Goal: Find specific page/section: Find specific page/section

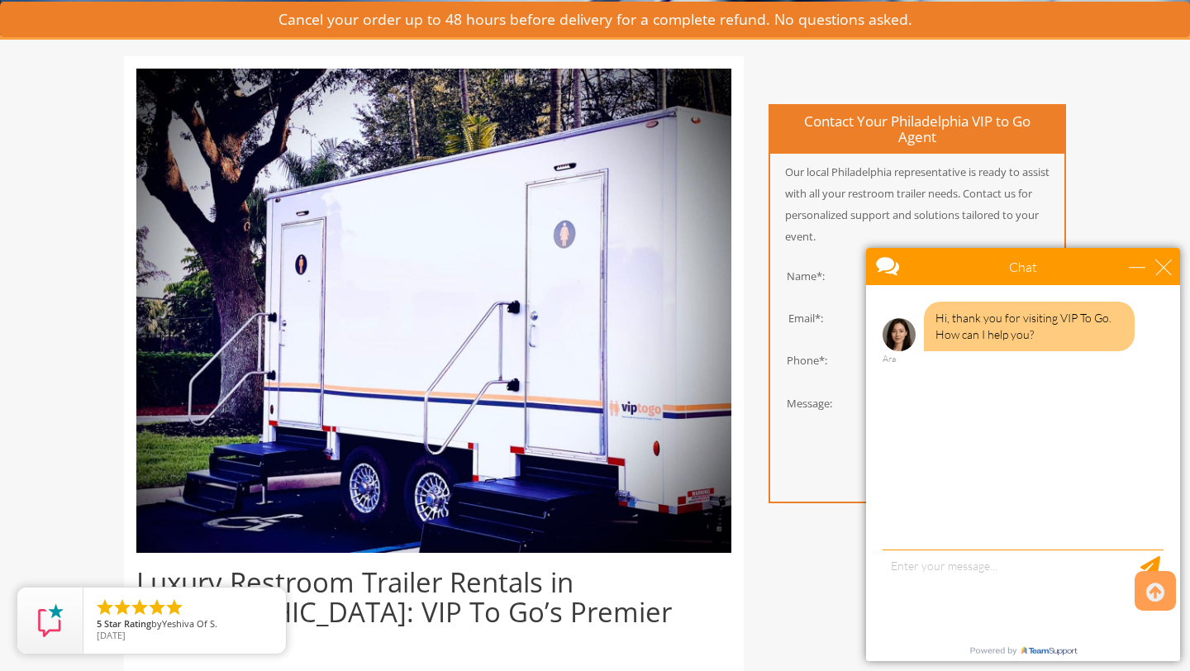
scroll to position [330, 0]
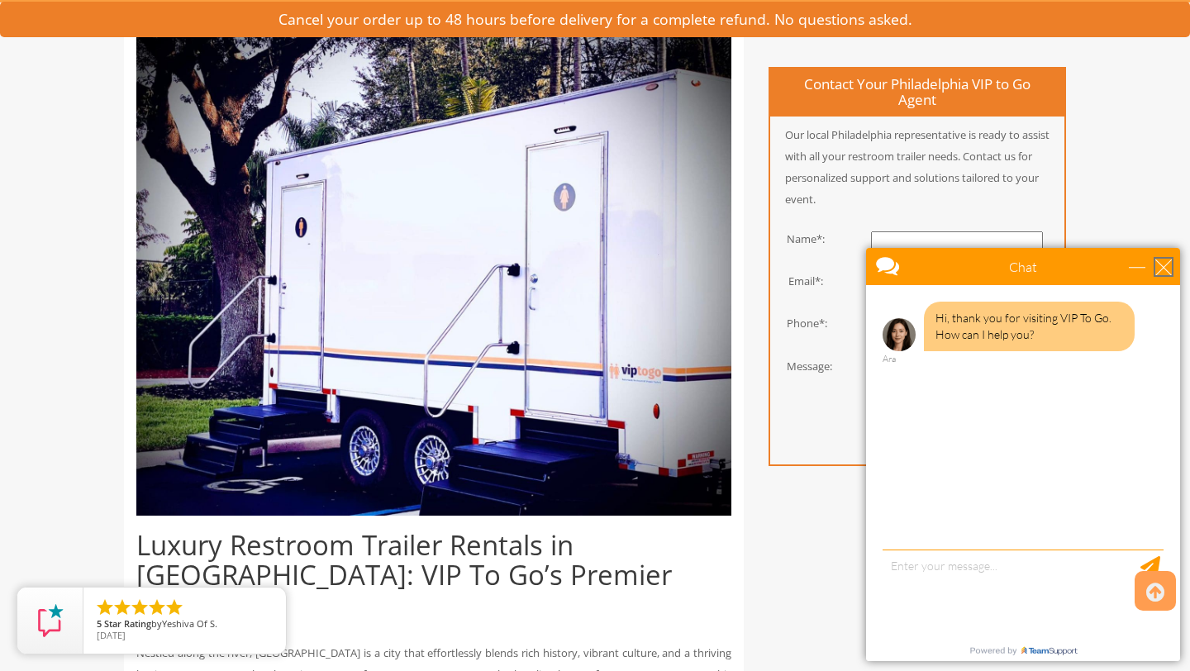
click at [1162, 264] on div "close" at bounding box center [1163, 267] width 17 height 17
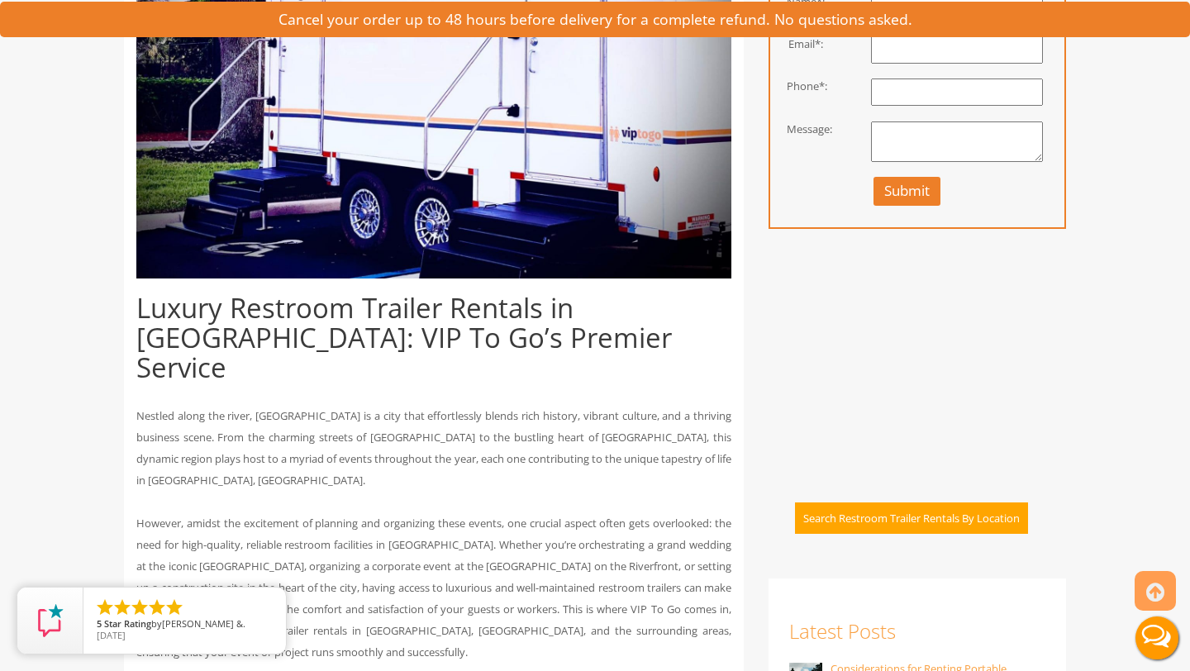
scroll to position [568, 0]
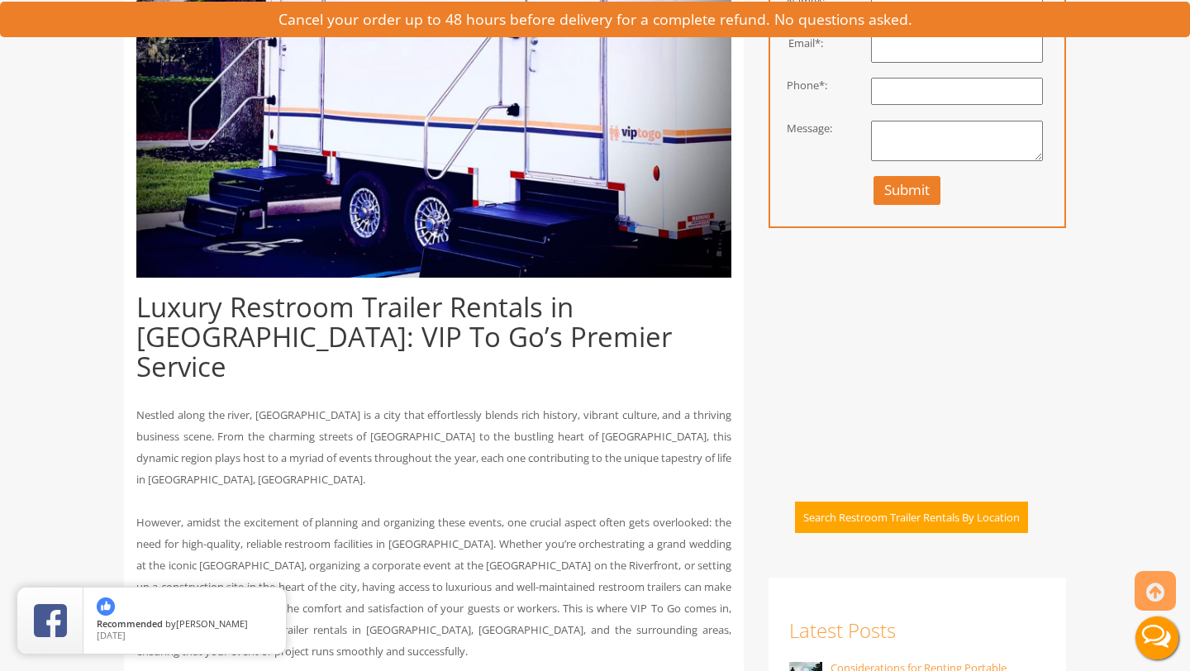
click at [889, 520] on button "Search Restroom Trailer Rentals By Location" at bounding box center [911, 518] width 233 height 32
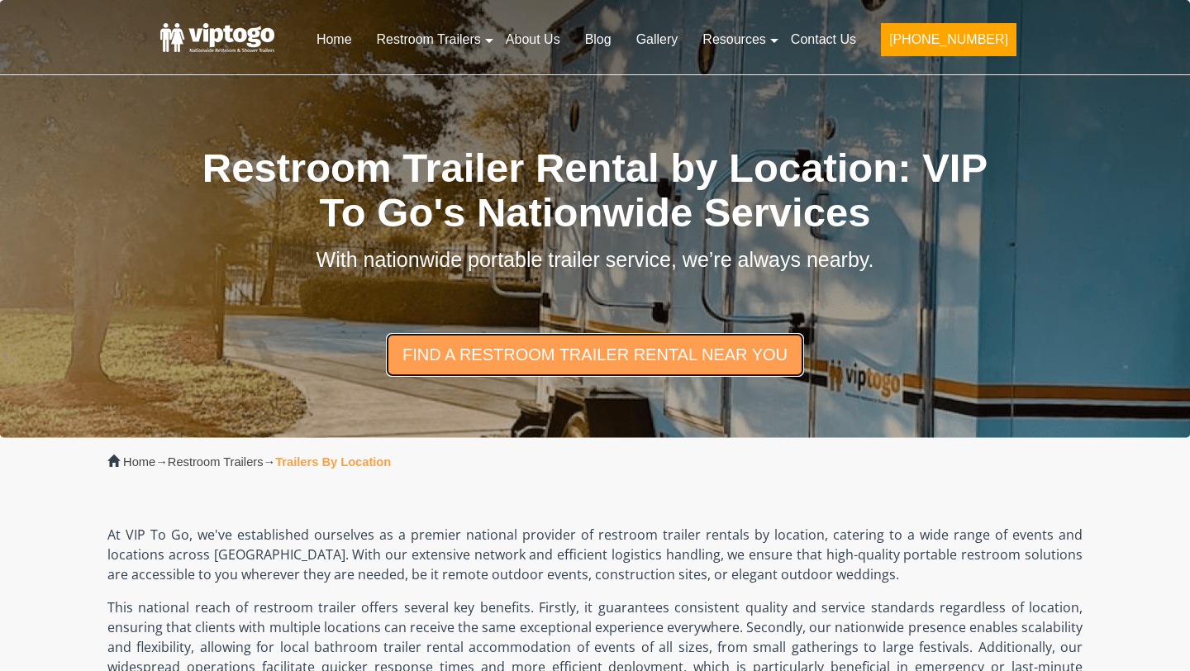
click at [520, 354] on link "find a restroom trailer rental near you" at bounding box center [595, 354] width 418 height 43
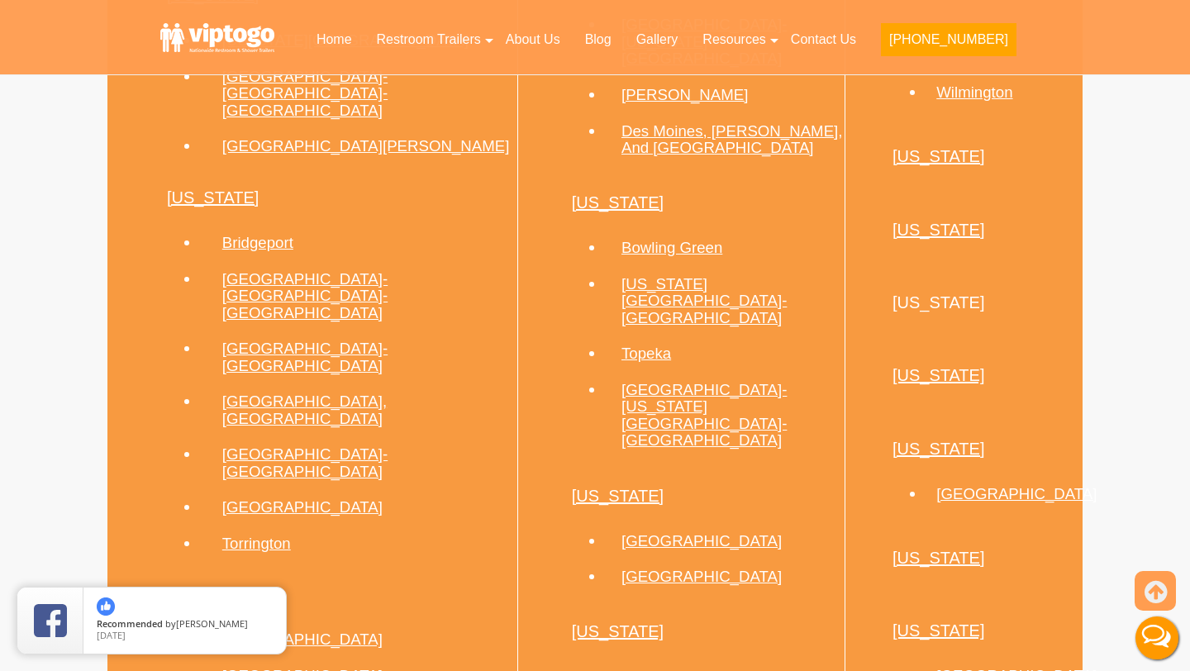
scroll to position [2053, 0]
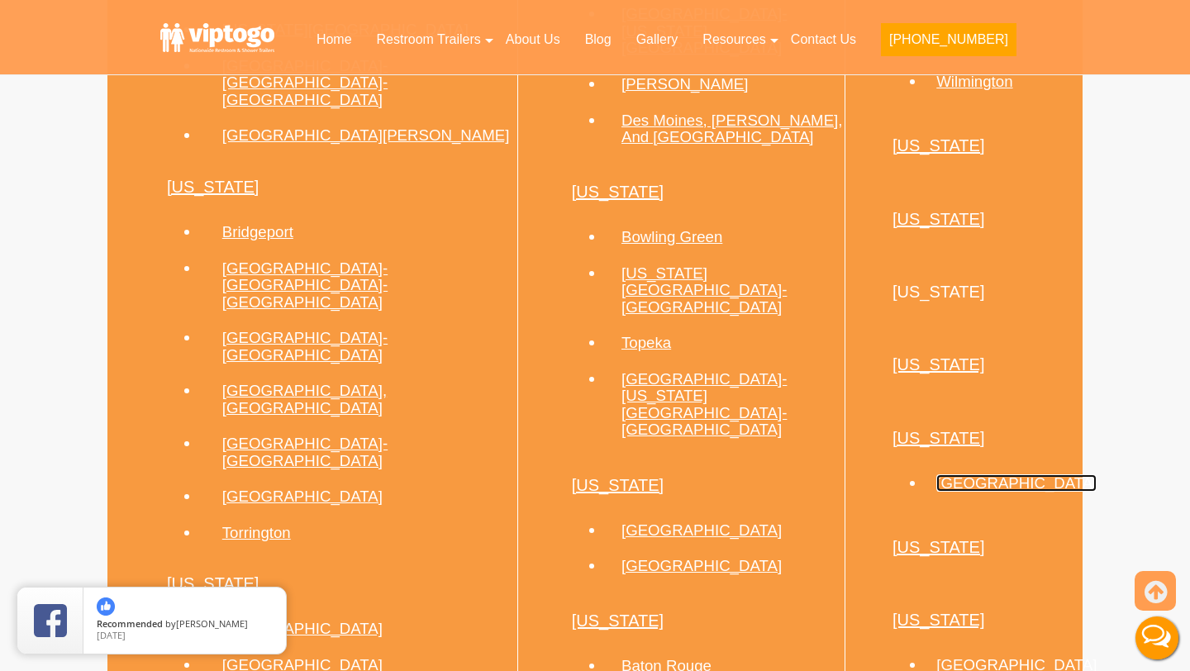
click at [936, 474] on link "Philadelphia" at bounding box center [1016, 482] width 160 height 17
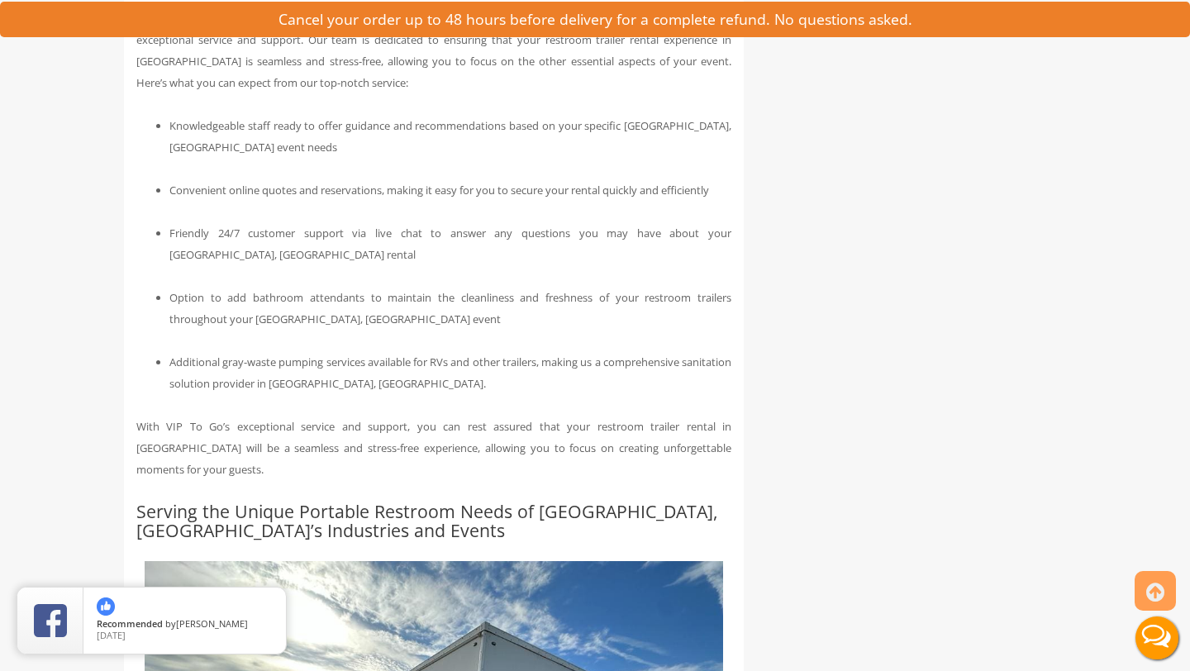
scroll to position [1510, 0]
